Goal: Find specific page/section: Find specific page/section

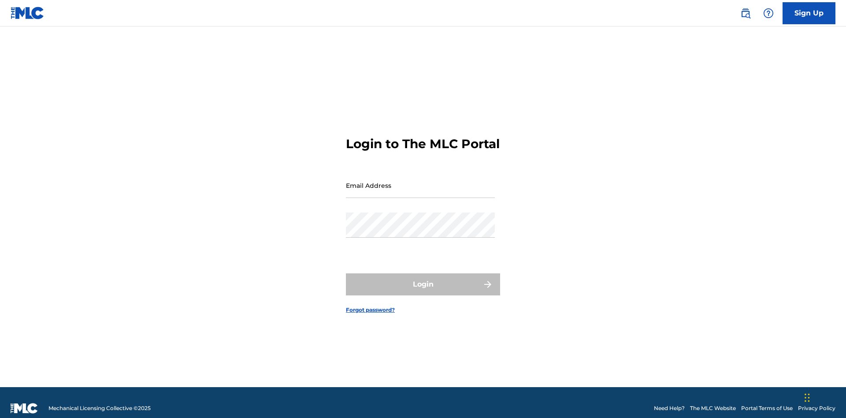
scroll to position [11, 0]
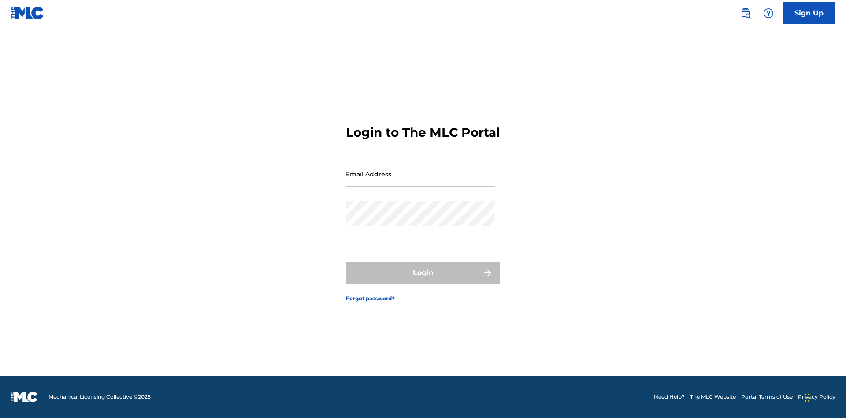
click at [420, 181] on input "Email Address" at bounding box center [420, 173] width 149 height 25
type input "Duke.McTesterson@gmail.com"
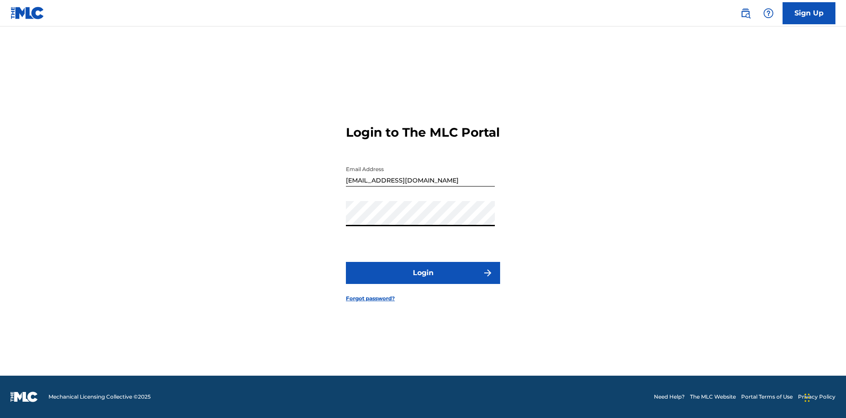
click at [423, 280] on button "Login" at bounding box center [423, 273] width 154 height 22
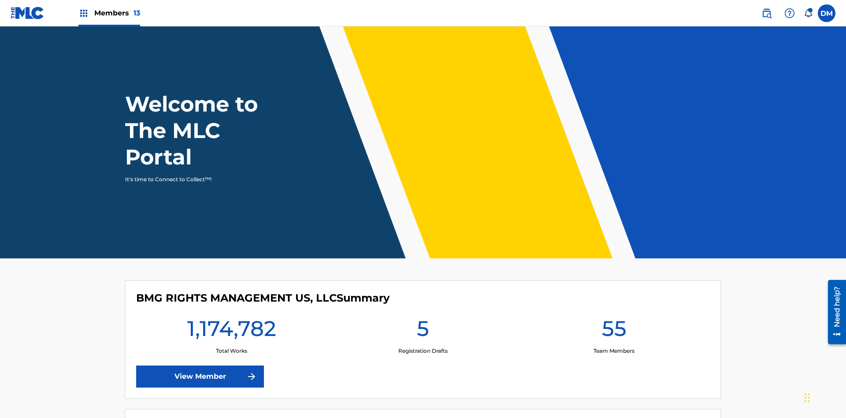
click at [109, 13] on span "Members 13" at bounding box center [117, 13] width 46 height 10
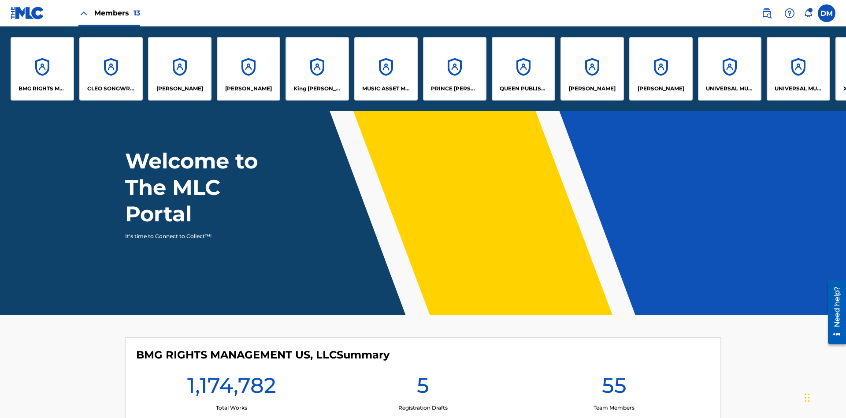
click at [729, 89] on p "UNIVERSAL MUSIC PUB GROUP" at bounding box center [730, 89] width 48 height 8
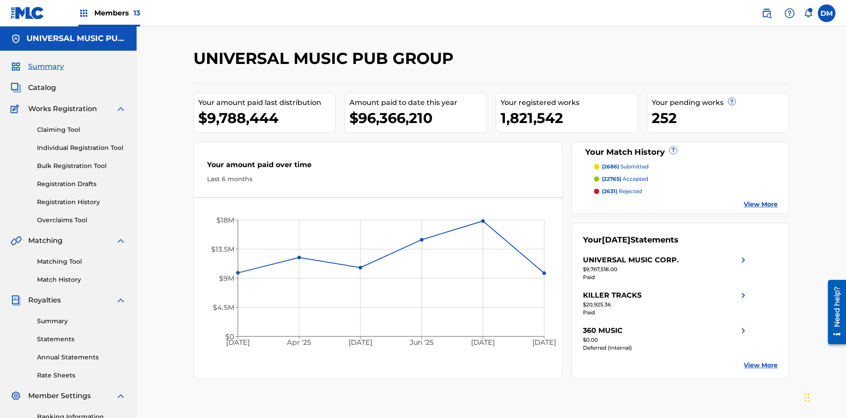
click at [45, 61] on span "Summary" at bounding box center [46, 66] width 36 height 11
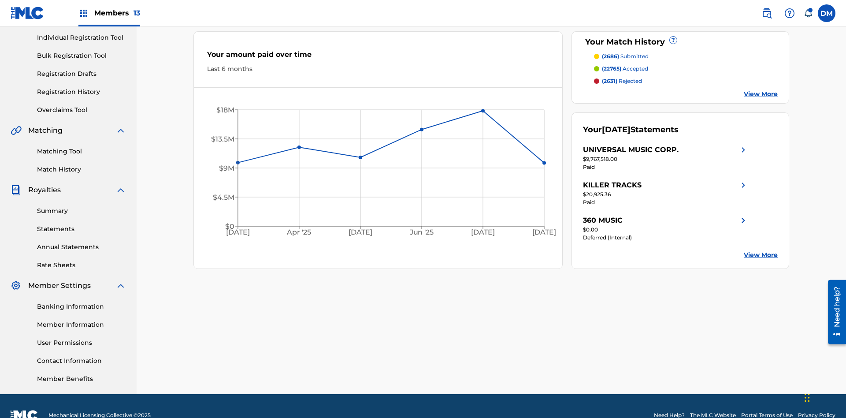
click at [610, 56] on span "(2686)" at bounding box center [610, 56] width 17 height 7
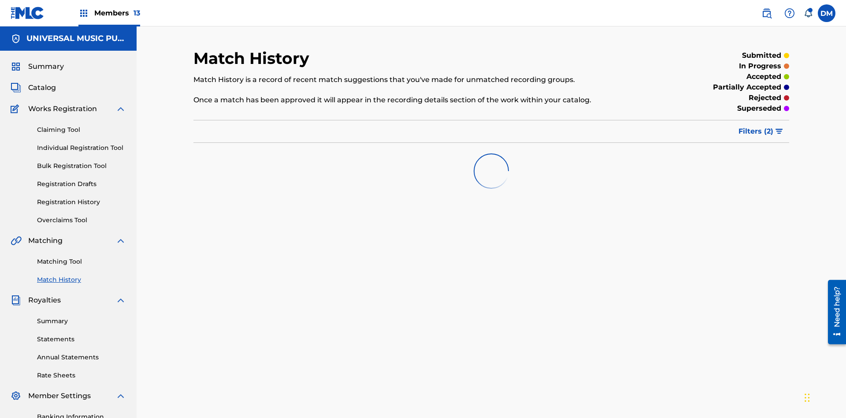
click at [756, 126] on span "Filters ( 2 )" at bounding box center [756, 131] width 35 height 11
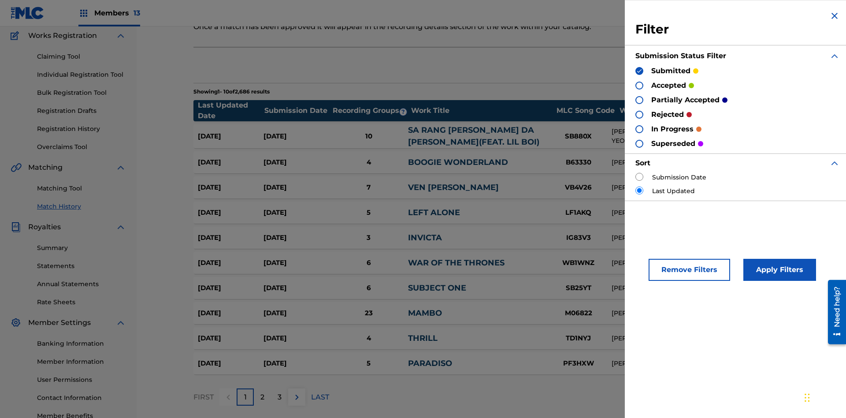
scroll to position [88, 0]
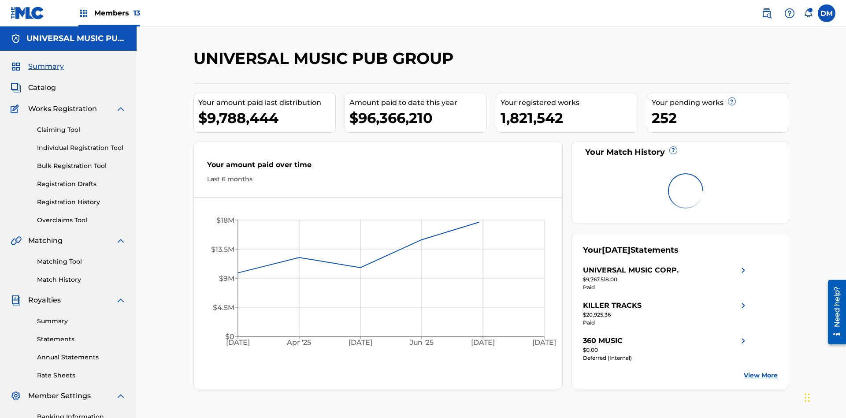
scroll to position [123, 0]
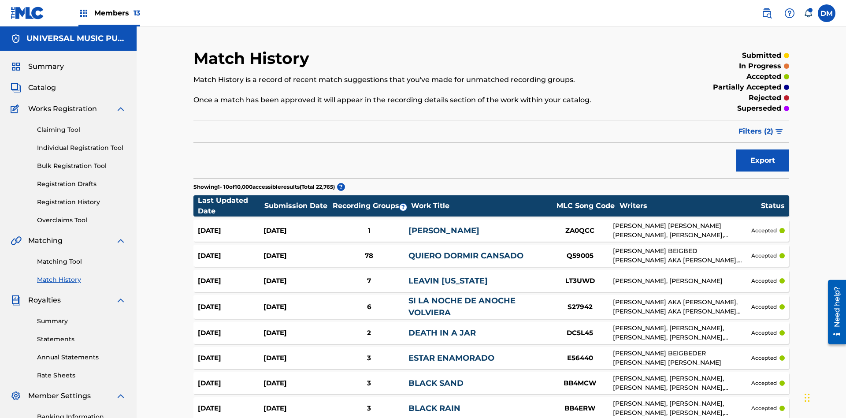
scroll to position [73, 0]
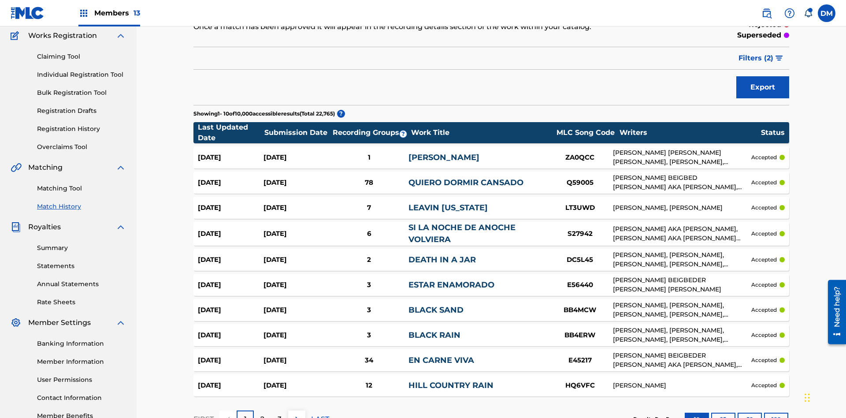
click at [756, 58] on span "Filters ( 2 )" at bounding box center [756, 58] width 35 height 11
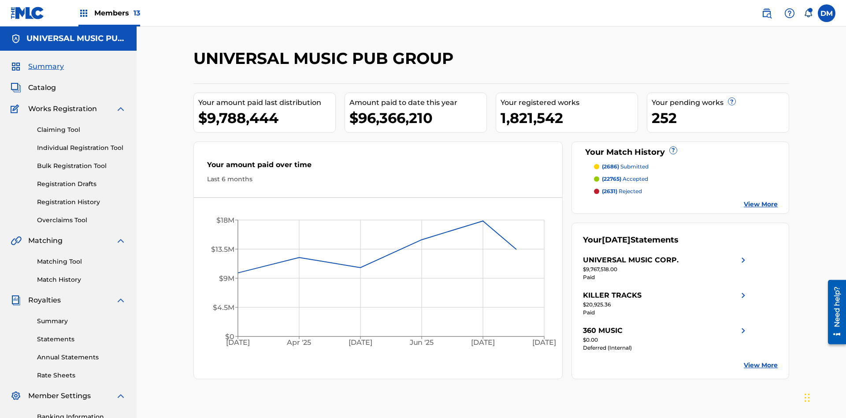
scroll to position [129, 0]
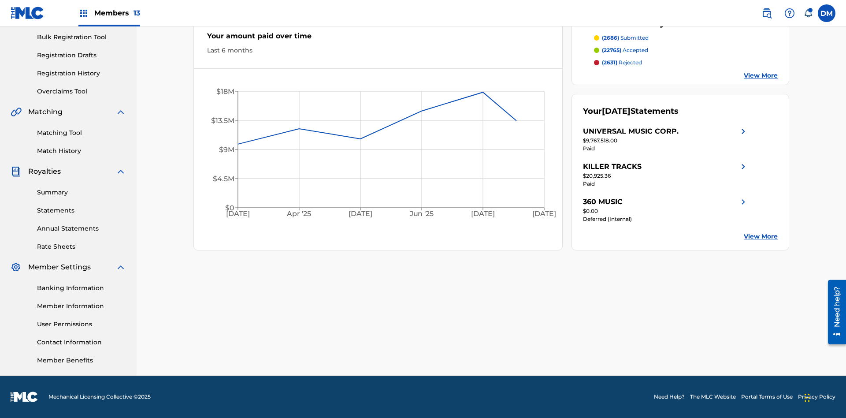
click at [609, 63] on span "(2631)" at bounding box center [609, 62] width 15 height 7
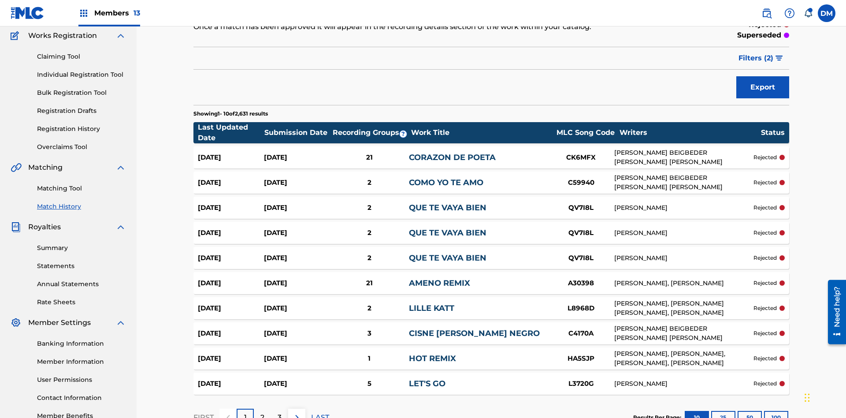
click at [756, 58] on span "Filters ( 2 )" at bounding box center [756, 58] width 35 height 11
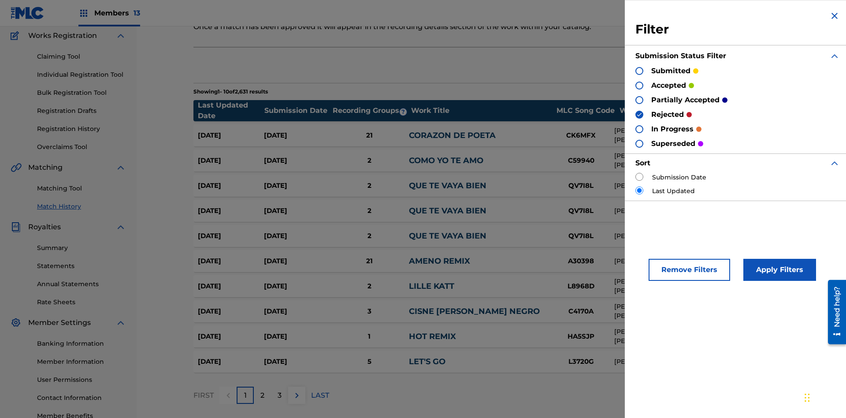
scroll to position [86, 0]
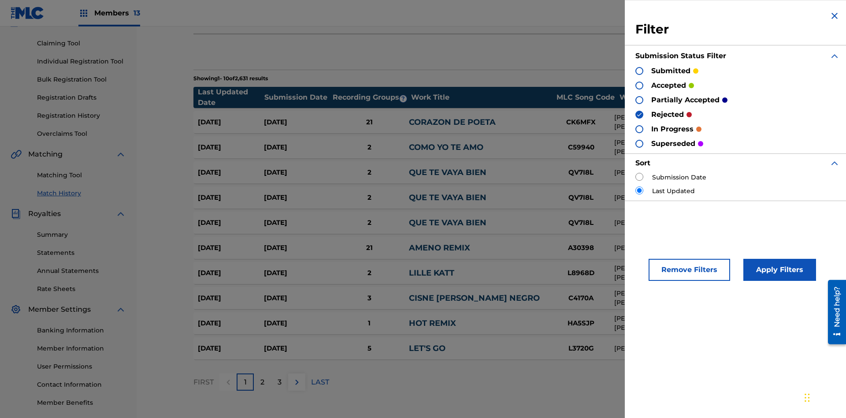
click at [835, 16] on img at bounding box center [834, 16] width 11 height 11
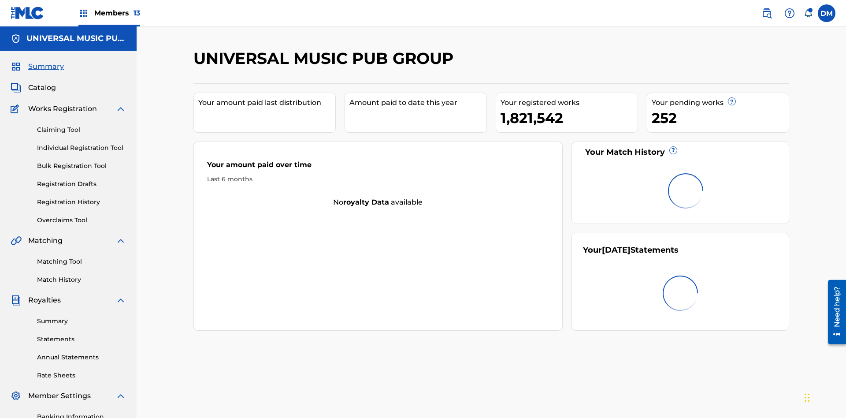
click at [42, 82] on span "Catalog" at bounding box center [42, 87] width 28 height 11
